Goal: Task Accomplishment & Management: Use online tool/utility

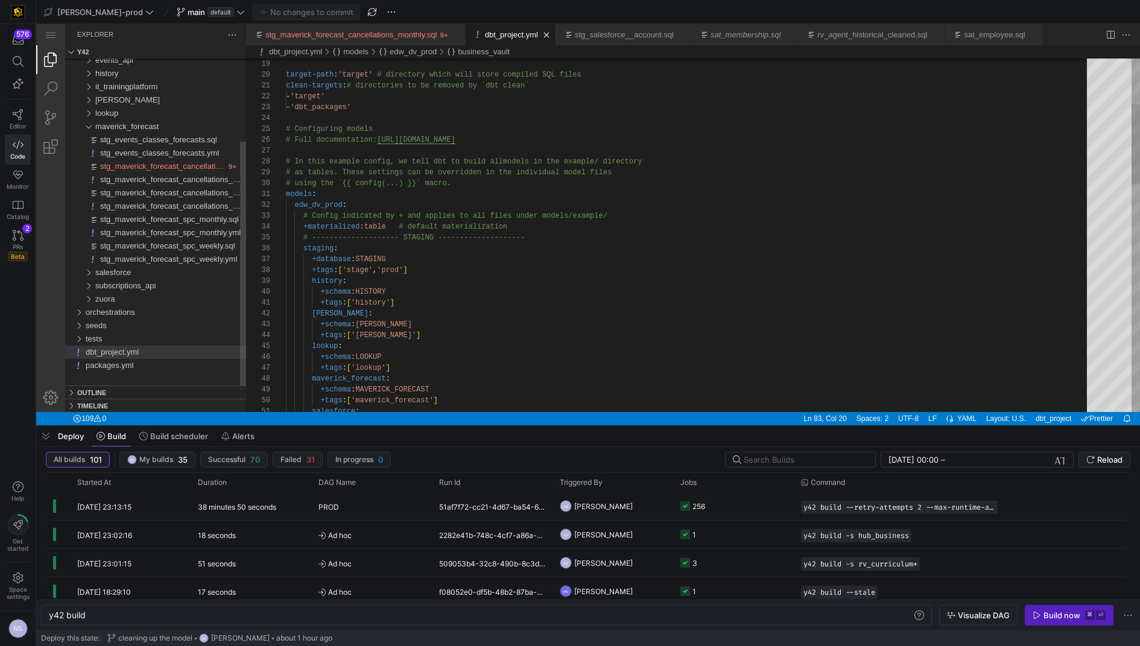
scroll to position [0, 36]
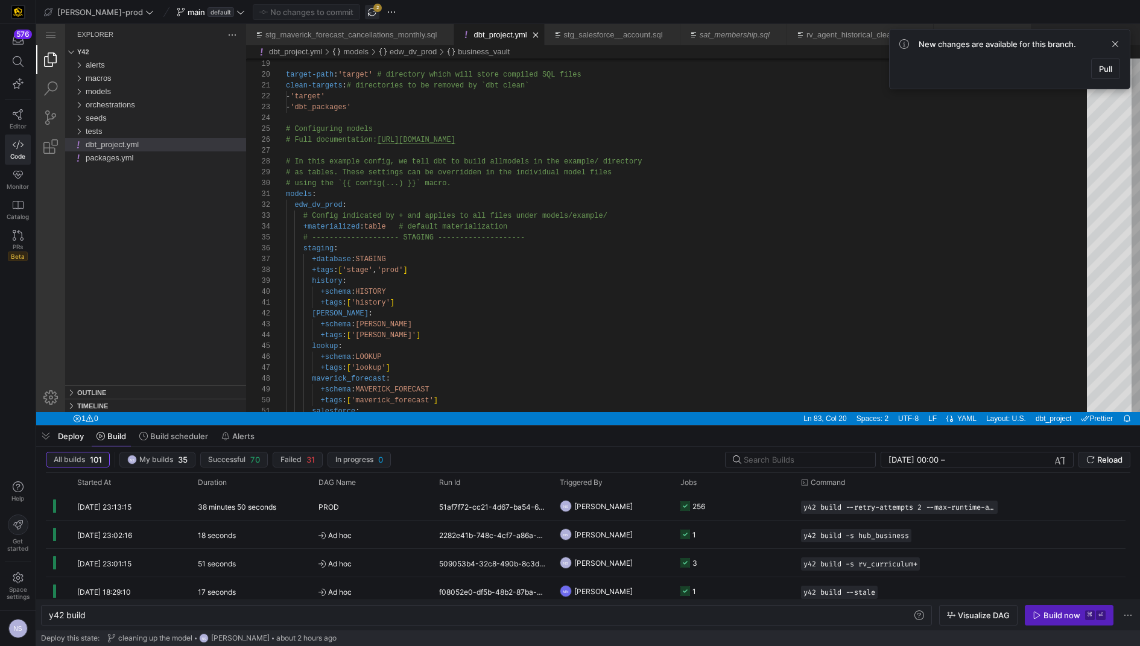
click at [365, 13] on span "button" at bounding box center [372, 12] width 14 height 14
